Goal: Information Seeking & Learning: Learn about a topic

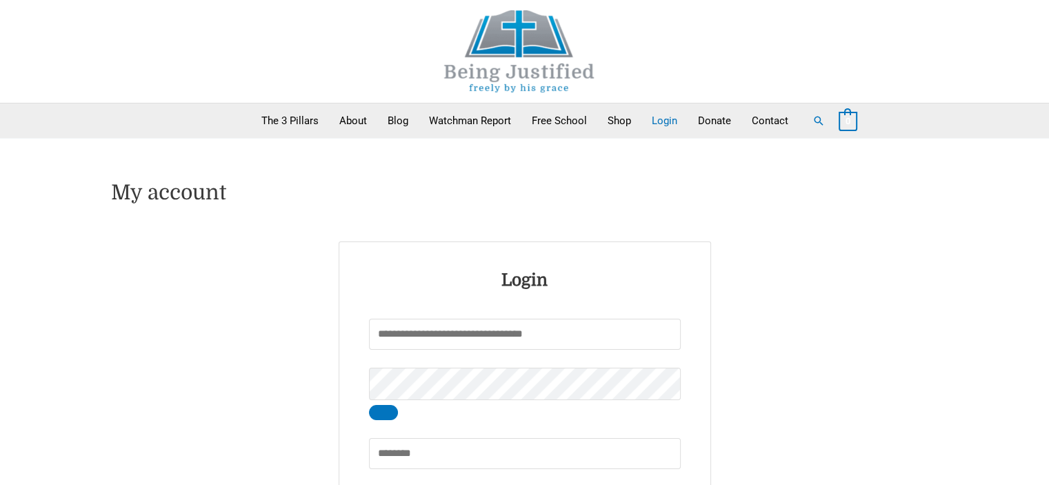
click at [369, 336] on input "Username or email address * Required" at bounding box center [525, 334] width 312 height 31
type input "*******"
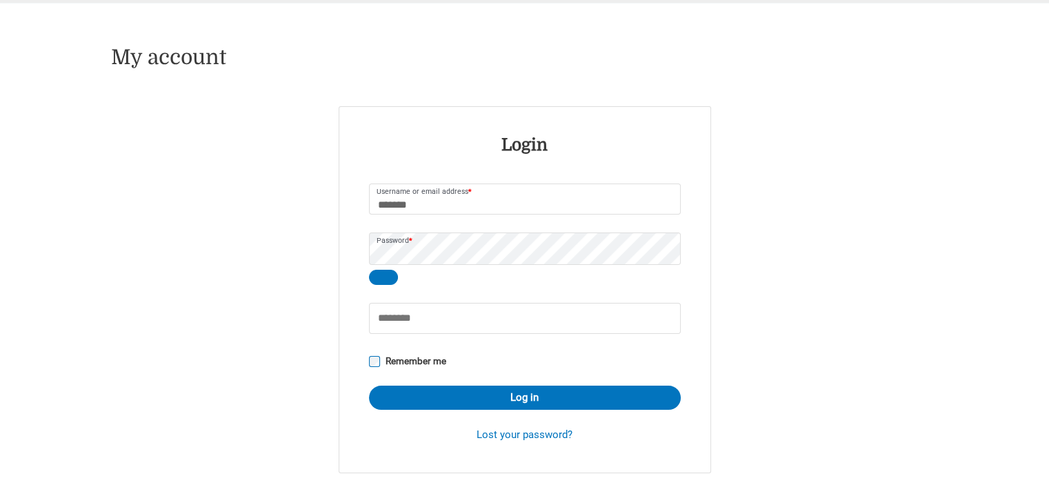
scroll to position [138, 0]
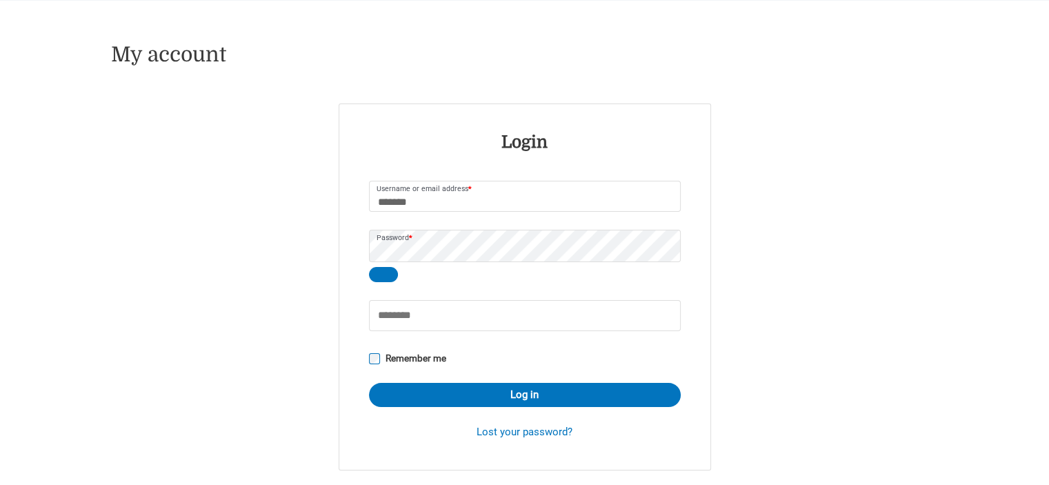
click at [453, 410] on p "Remember me Log in" at bounding box center [525, 378] width 316 height 63
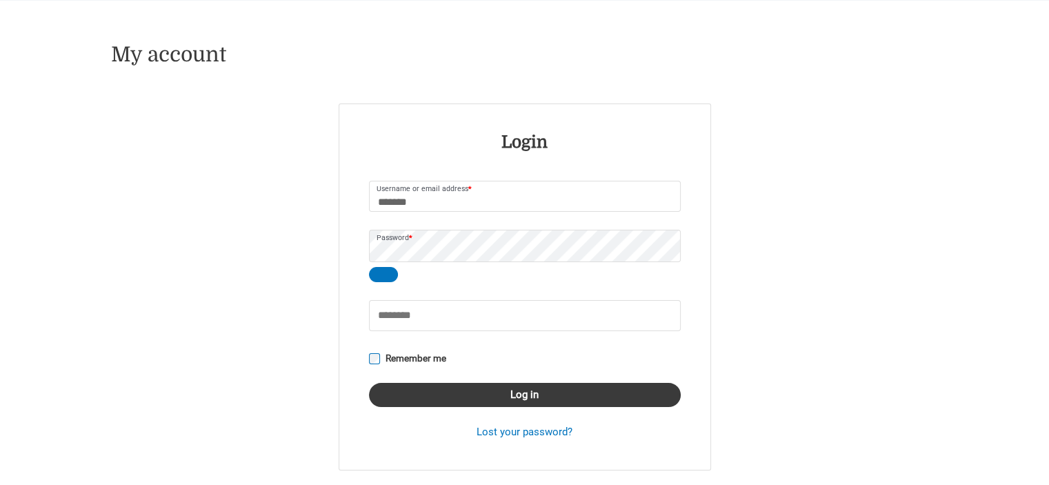
click at [401, 399] on button "Log in" at bounding box center [525, 395] width 312 height 24
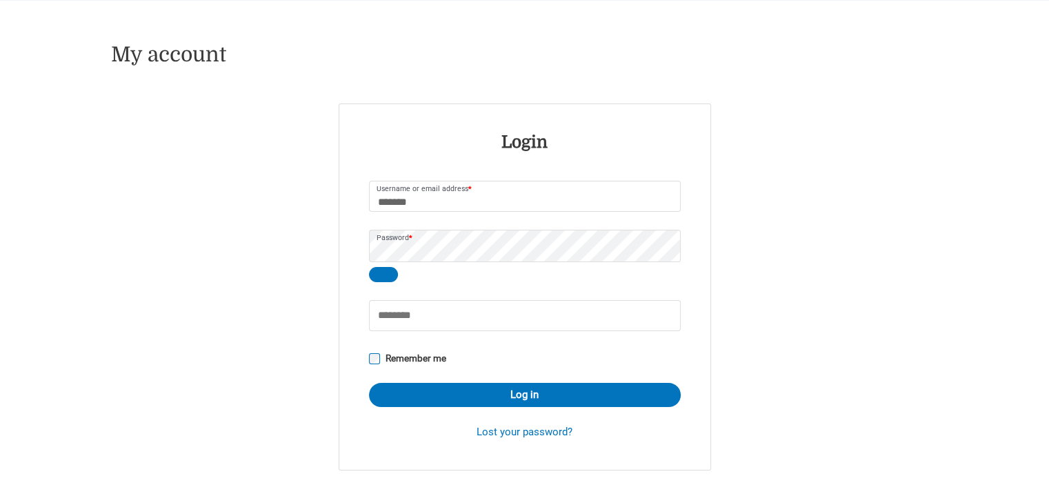
type button "Log in"
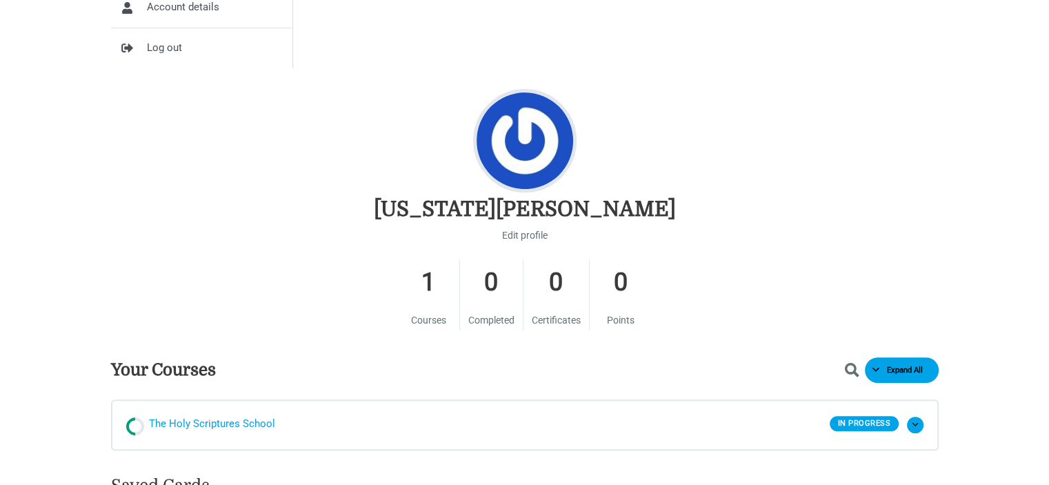
scroll to position [621, 0]
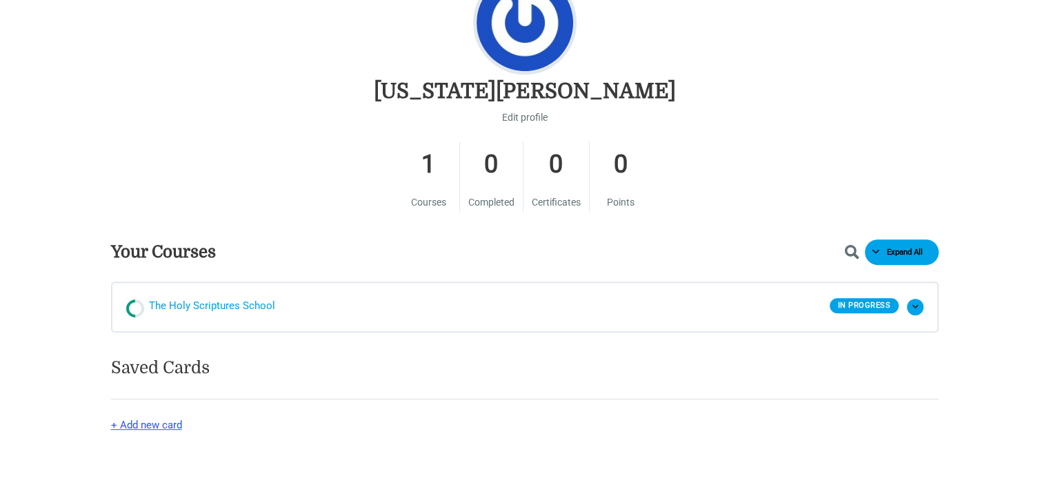
click at [229, 304] on span "The Holy Scriptures School" at bounding box center [212, 307] width 126 height 21
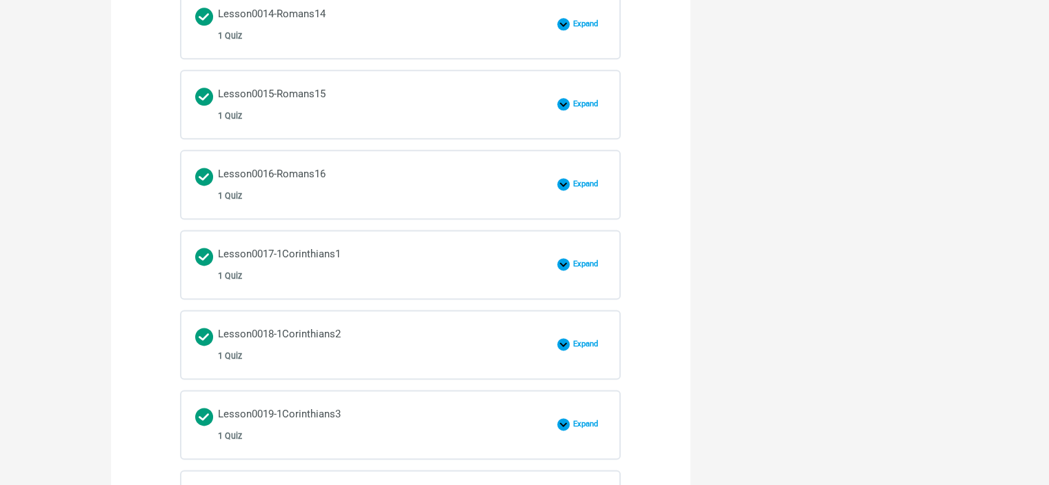
scroll to position [2011, 0]
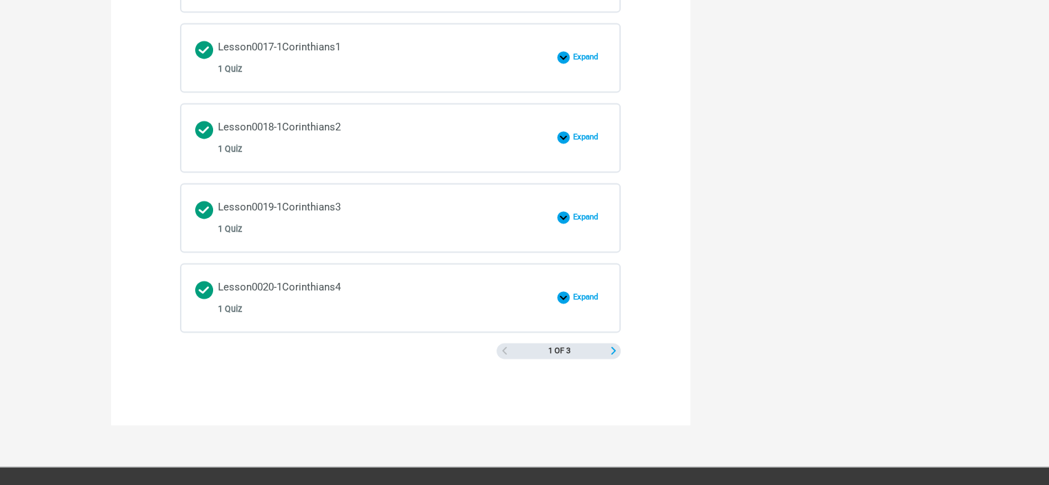
click at [610, 347] on span "Next Page" at bounding box center [614, 351] width 8 height 8
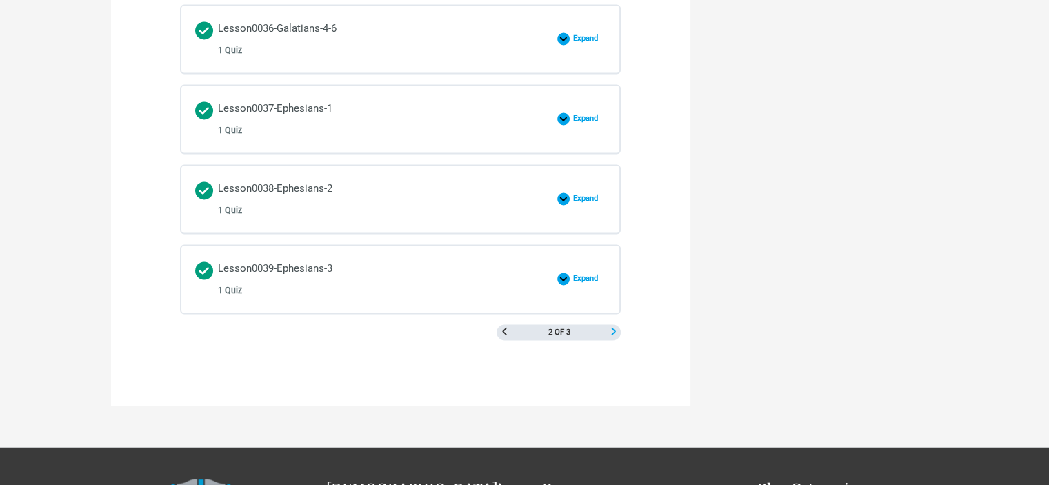
click at [613, 328] on span "Next Page" at bounding box center [614, 332] width 8 height 8
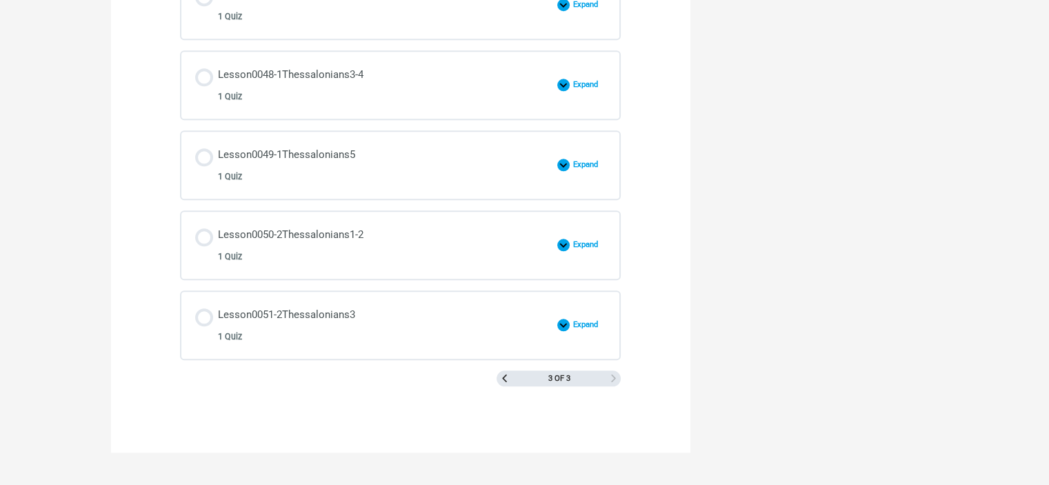
scroll to position [1375, 0]
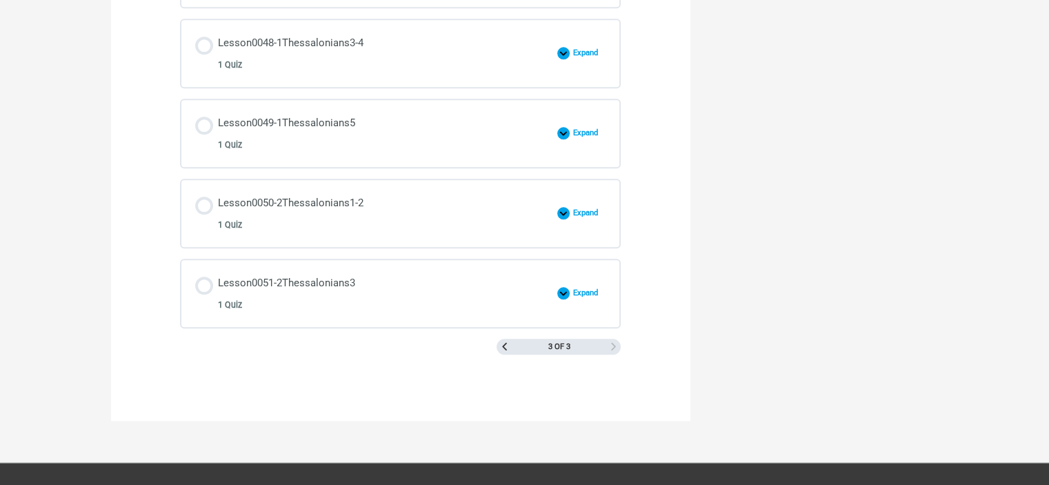
click at [511, 339] on div "3 of 3" at bounding box center [559, 347] width 124 height 17
click at [509, 341] on div "3 of 3" at bounding box center [559, 347] width 124 height 17
click at [505, 343] on span "Previous Page" at bounding box center [505, 347] width 8 height 8
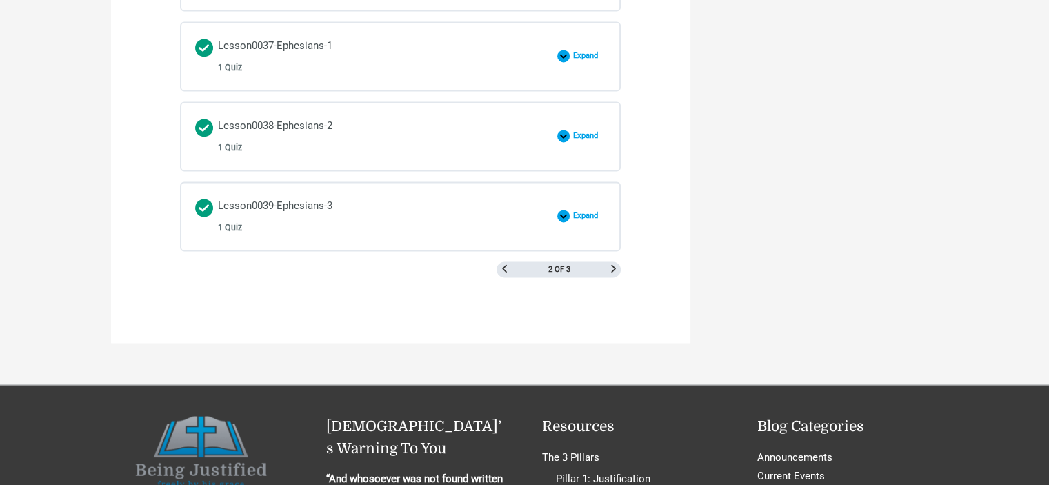
scroll to position [1996, 0]
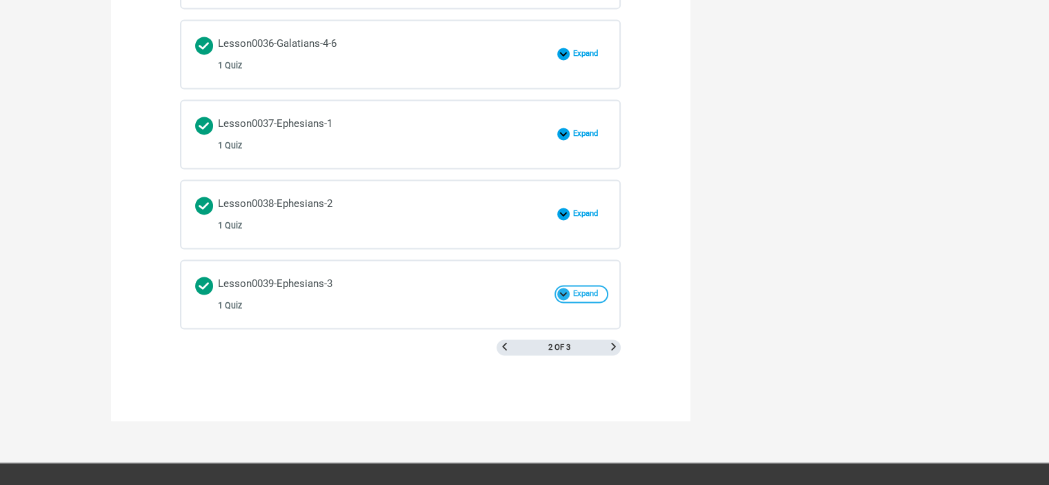
click at [579, 289] on span "Expand" at bounding box center [588, 294] width 37 height 10
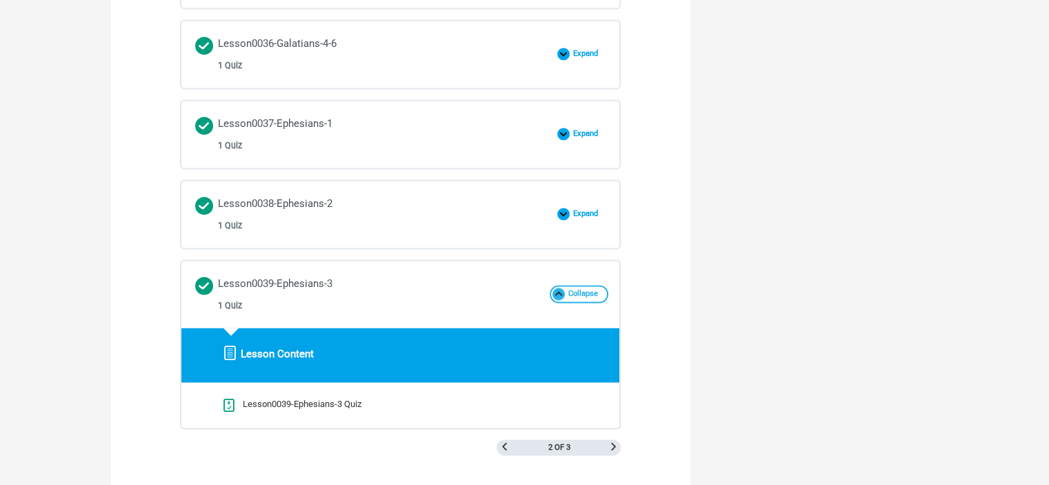
click at [584, 289] on span "Collapse" at bounding box center [585, 294] width 41 height 10
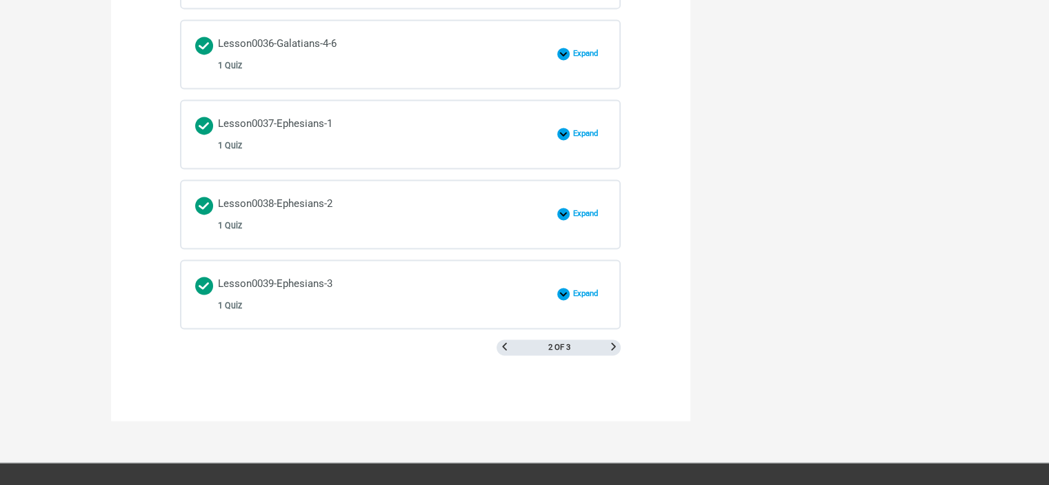
click at [617, 339] on div "2 of 3" at bounding box center [559, 347] width 124 height 17
click at [615, 343] on span "Next Page" at bounding box center [614, 347] width 8 height 8
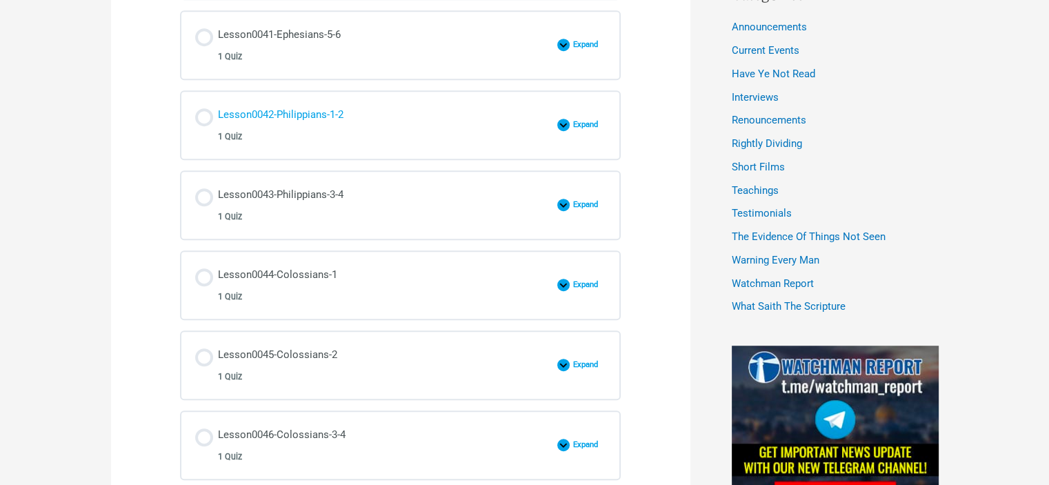
scroll to position [617, 0]
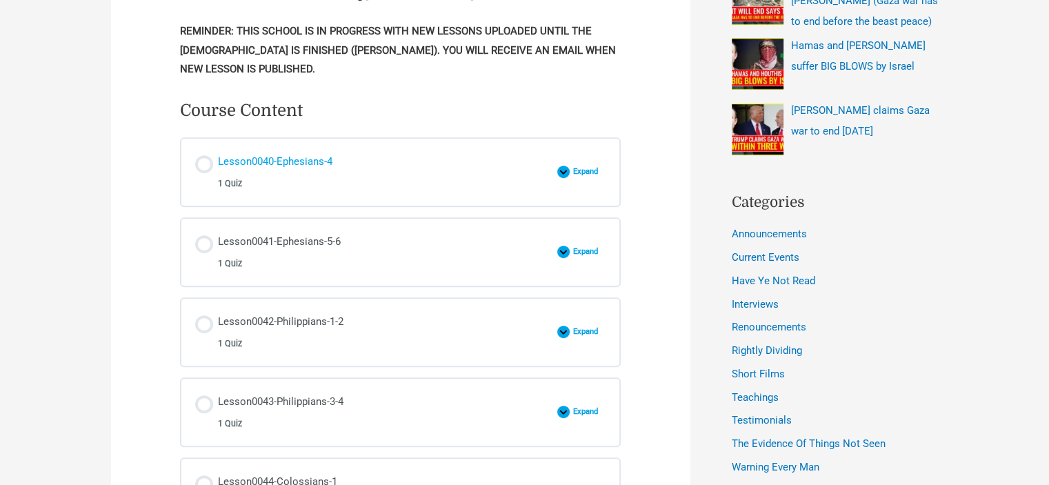
click at [306, 155] on div "Lesson0040-Ephesians-4 1 Quiz" at bounding box center [275, 171] width 115 height 39
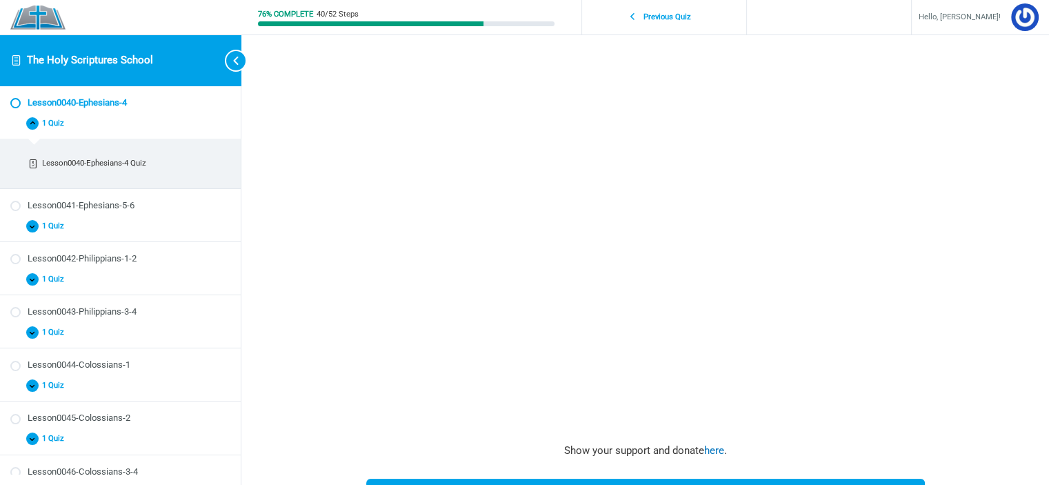
scroll to position [138, 0]
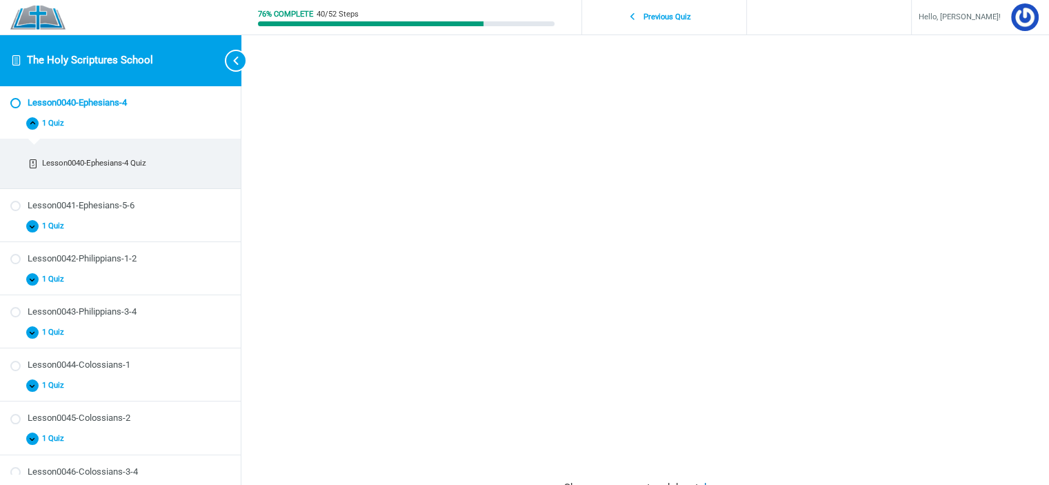
click at [977, 355] on div "76% Complete 40/52 Steps Previous Quiz Hello, [PERSON_NAME]! Course Home Logout…" at bounding box center [645, 307] width 808 height 890
